Goal: Find specific page/section: Find specific page/section

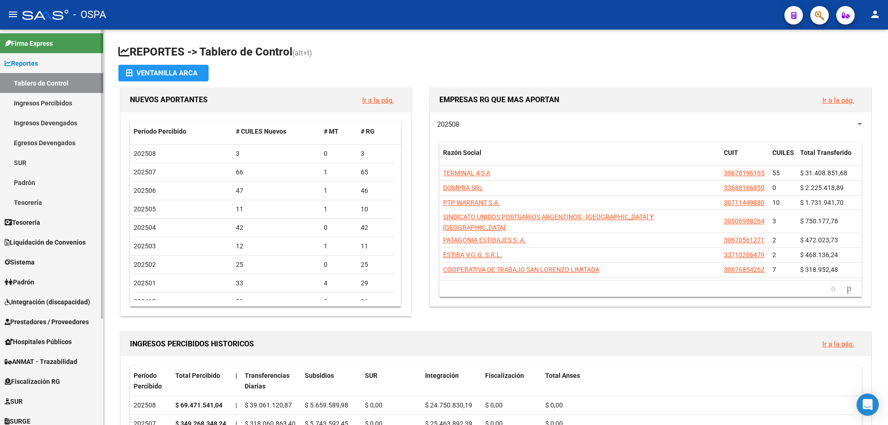
click at [49, 323] on span "Prestadores / Proveedores" at bounding box center [47, 322] width 84 height 10
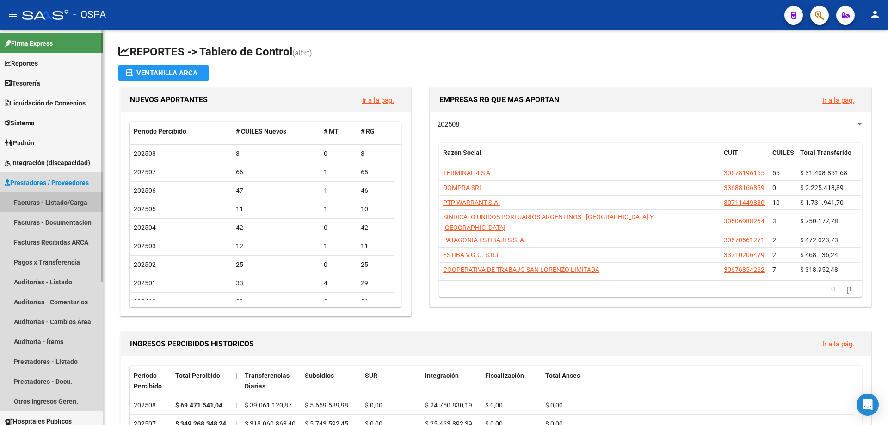
click at [46, 206] on link "Facturas - Listado/Carga" at bounding box center [51, 202] width 103 height 20
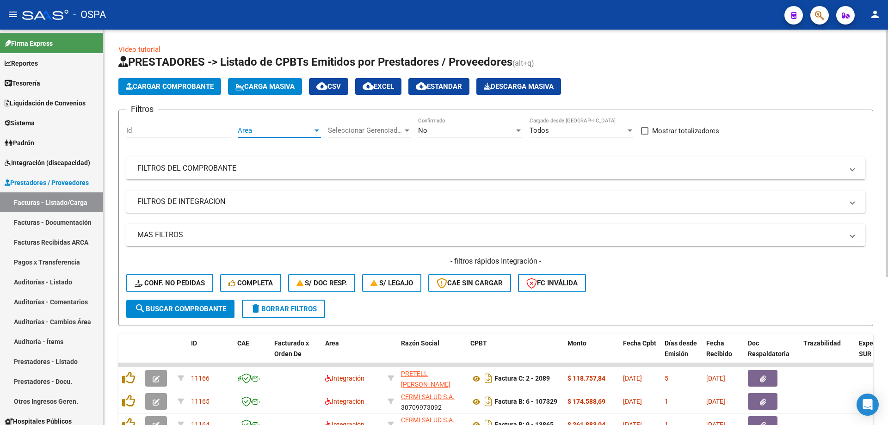
click at [279, 130] on span "Area" at bounding box center [275, 130] width 75 height 8
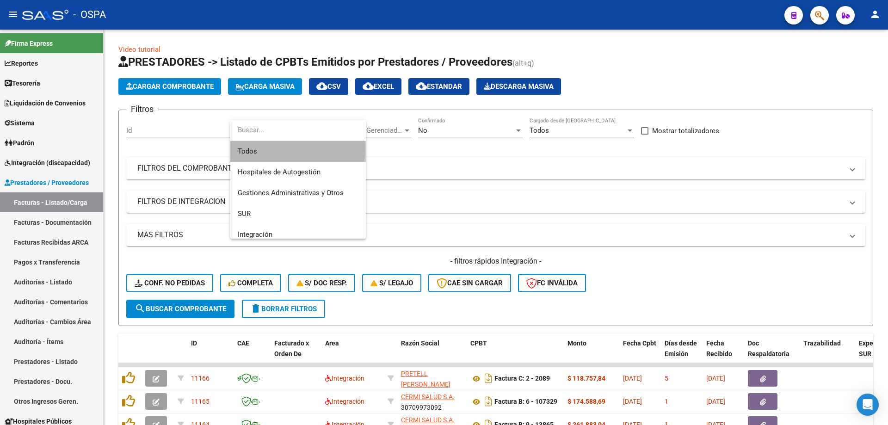
click at [284, 148] on span "Todos" at bounding box center [298, 151] width 121 height 21
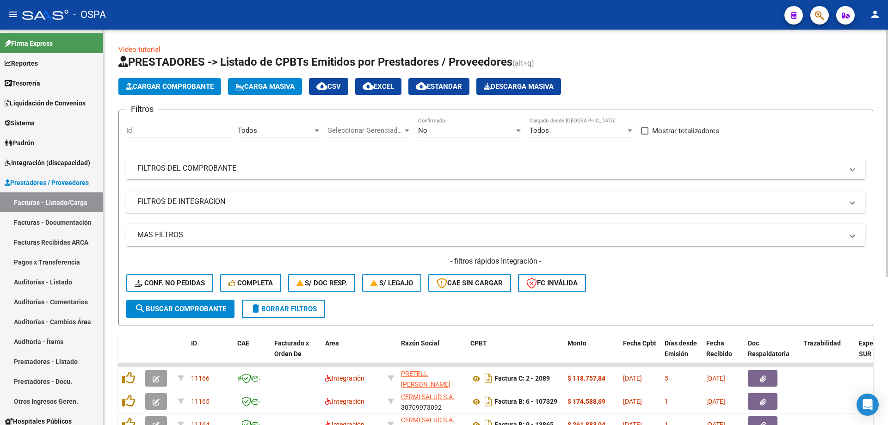
click at [353, 135] on div "Seleccionar Gerenciador Seleccionar Gerenciador" at bounding box center [369, 128] width 83 height 20
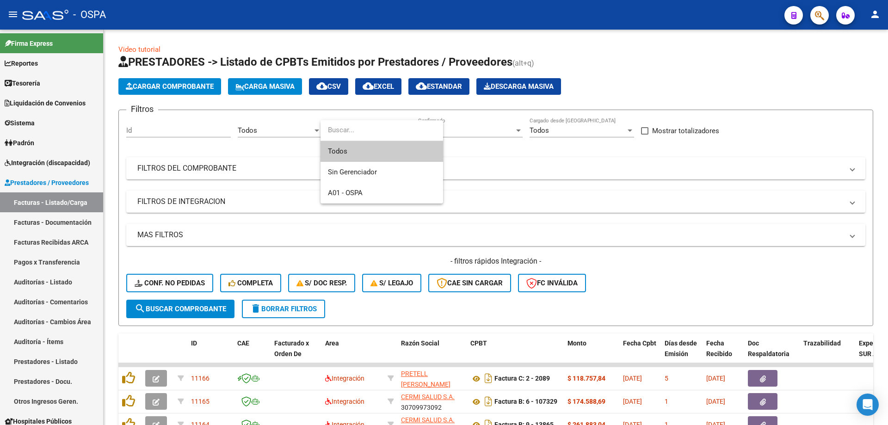
click at [373, 152] on span "Todos" at bounding box center [382, 151] width 108 height 21
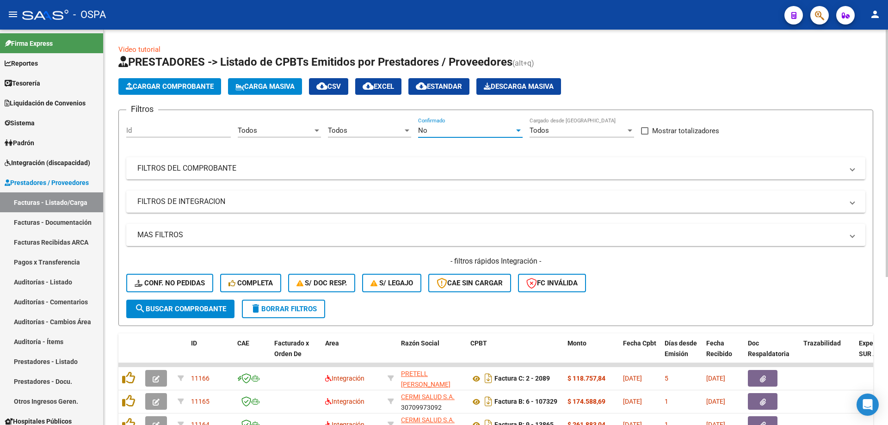
click at [450, 132] on div "No" at bounding box center [466, 130] width 96 height 8
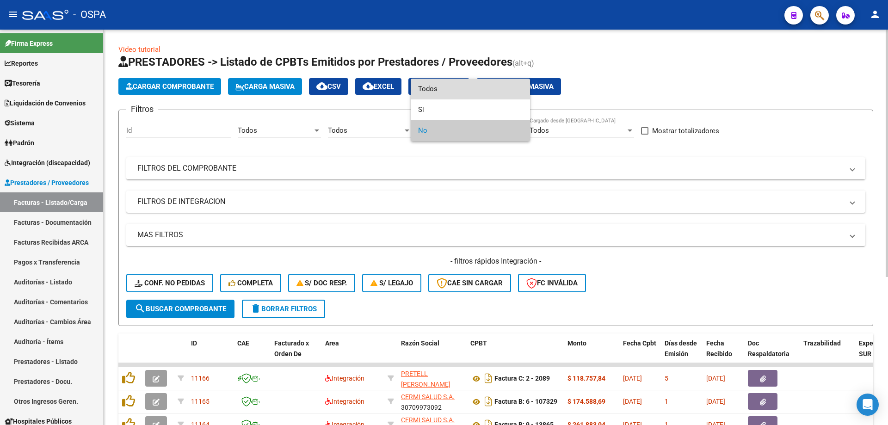
click at [461, 90] on span "Todos" at bounding box center [470, 89] width 105 height 21
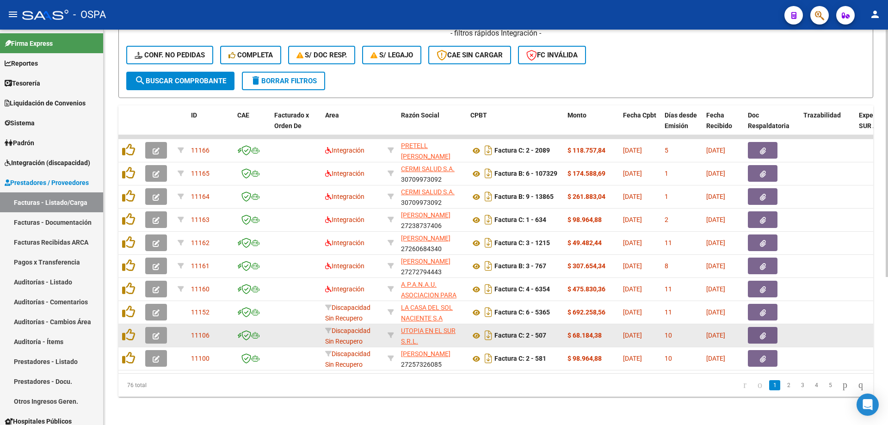
scroll to position [231, 0]
